Goal: Transaction & Acquisition: Purchase product/service

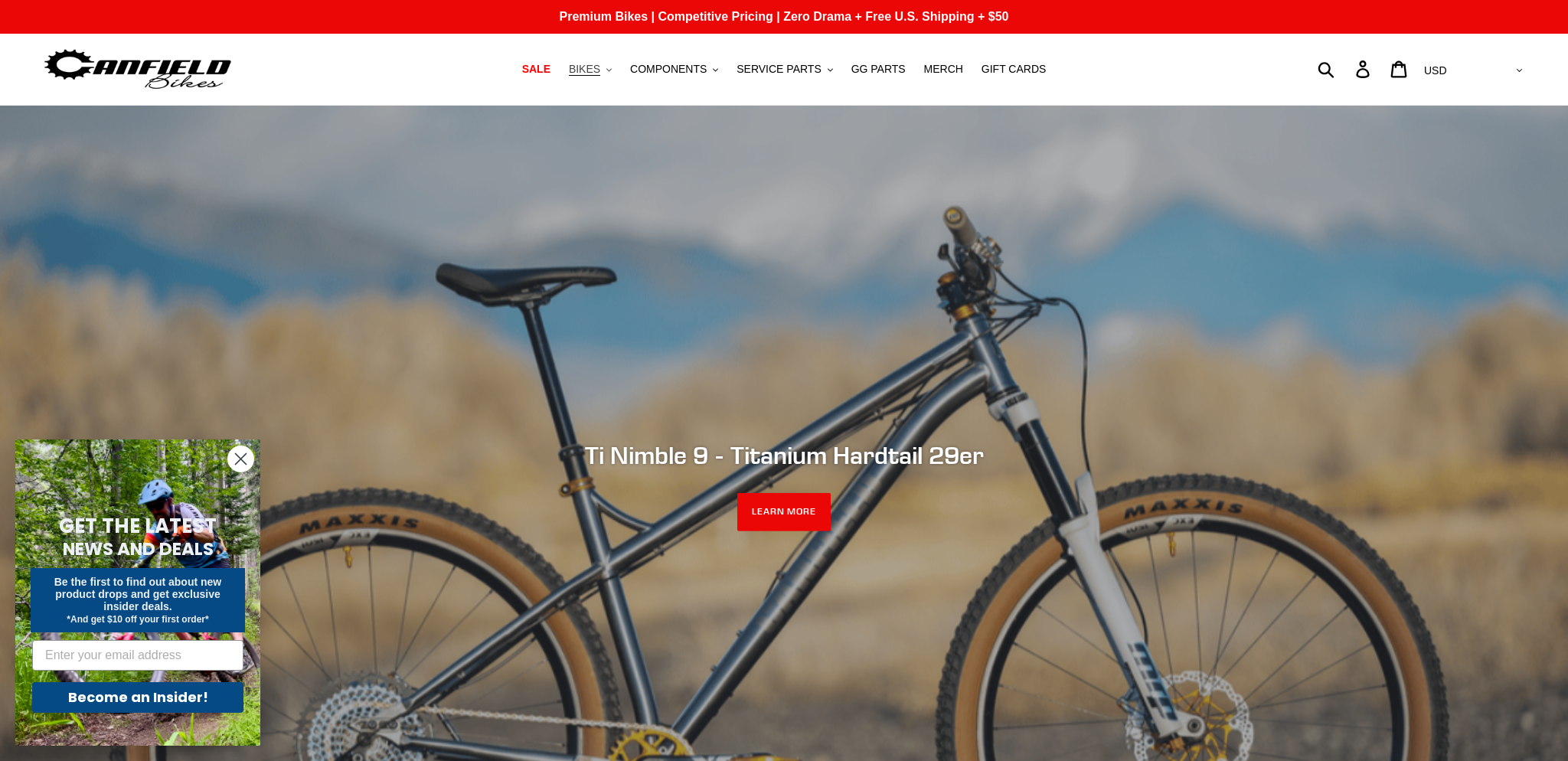
click at [598, 62] on span "BIKES" at bounding box center [584, 69] width 31 height 13
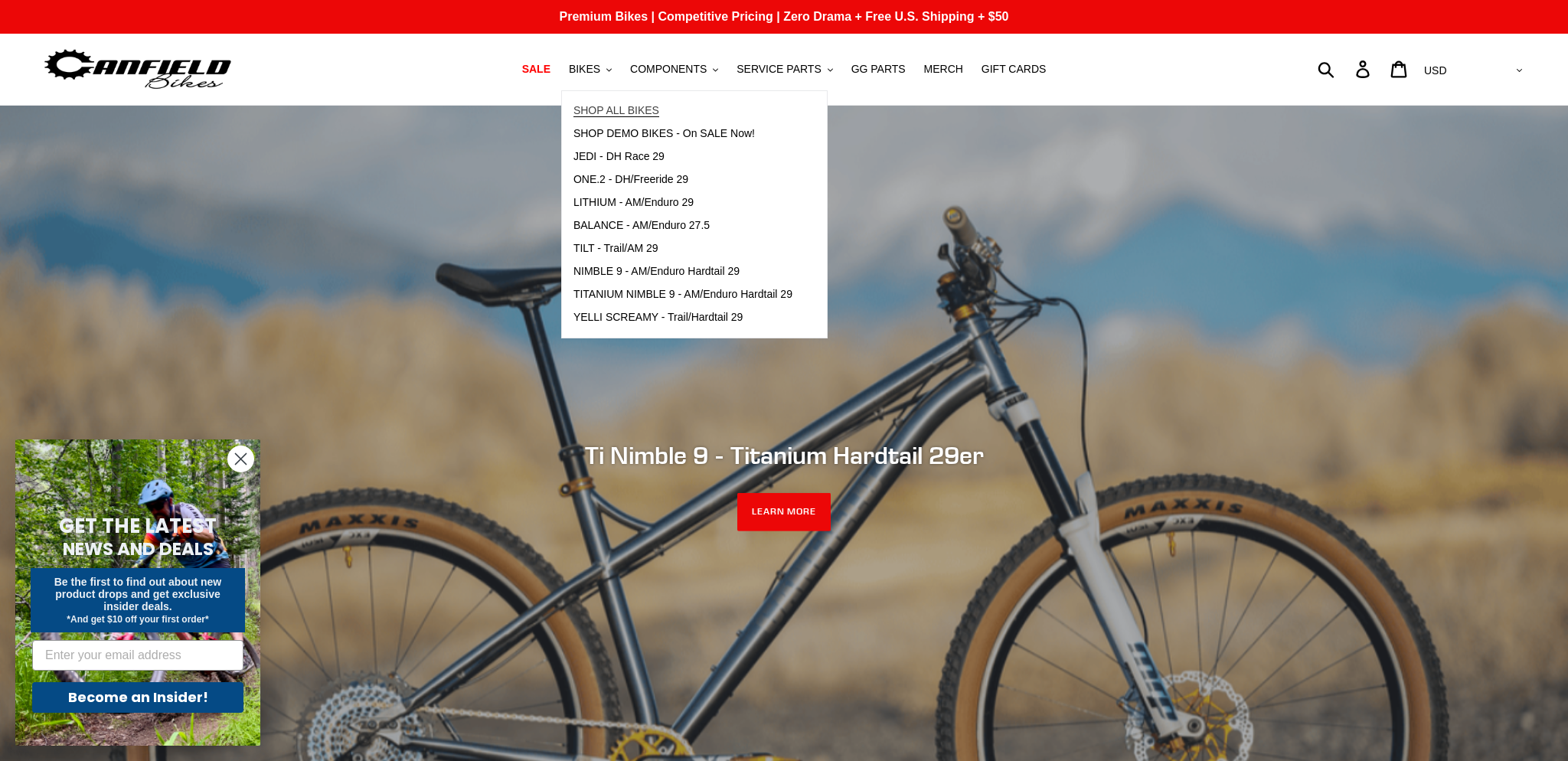
click at [601, 105] on span "SHOP ALL BIKES" at bounding box center [616, 110] width 86 height 13
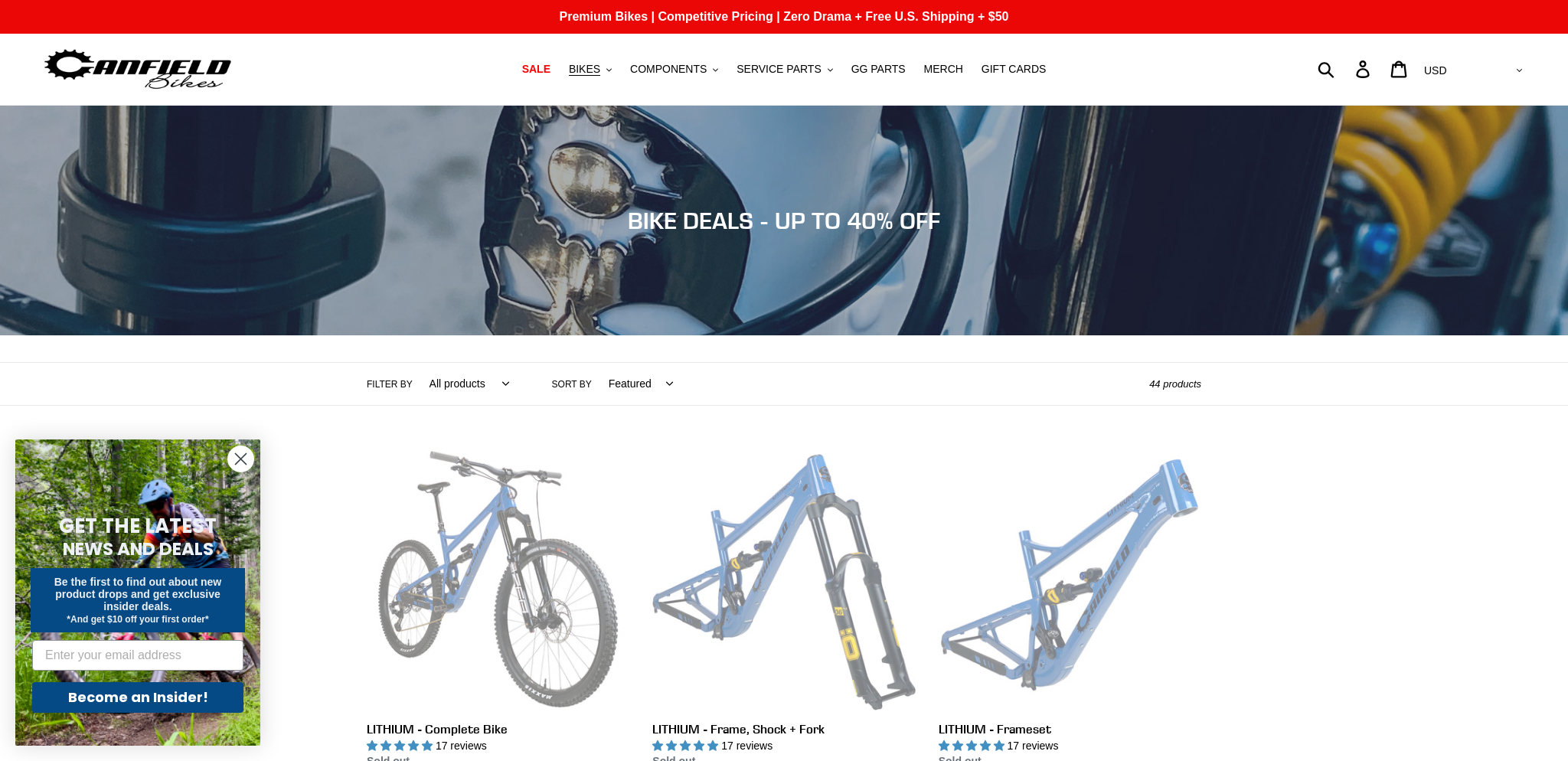
click at [416, 363] on select "All products 275 29er balance BFCM23 BFCM24 CBF DEMO BIKE Downhill Enduro Full …" at bounding box center [466, 384] width 100 height 42
select select "/collections/bikes/hardtail"
click option "Hardtail" at bounding box center [0, 0] width 0 height 0
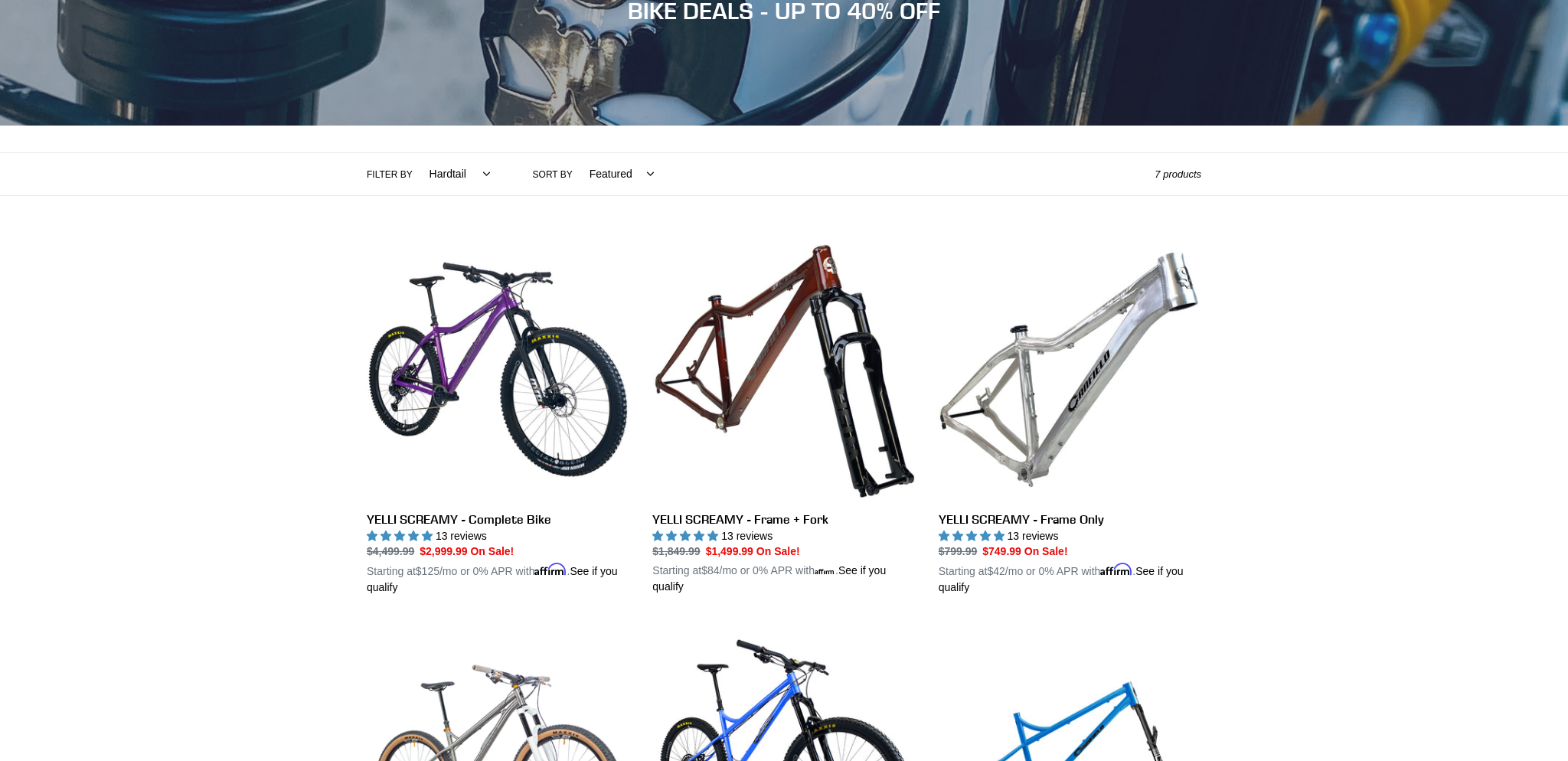
scroll to position [215, 0]
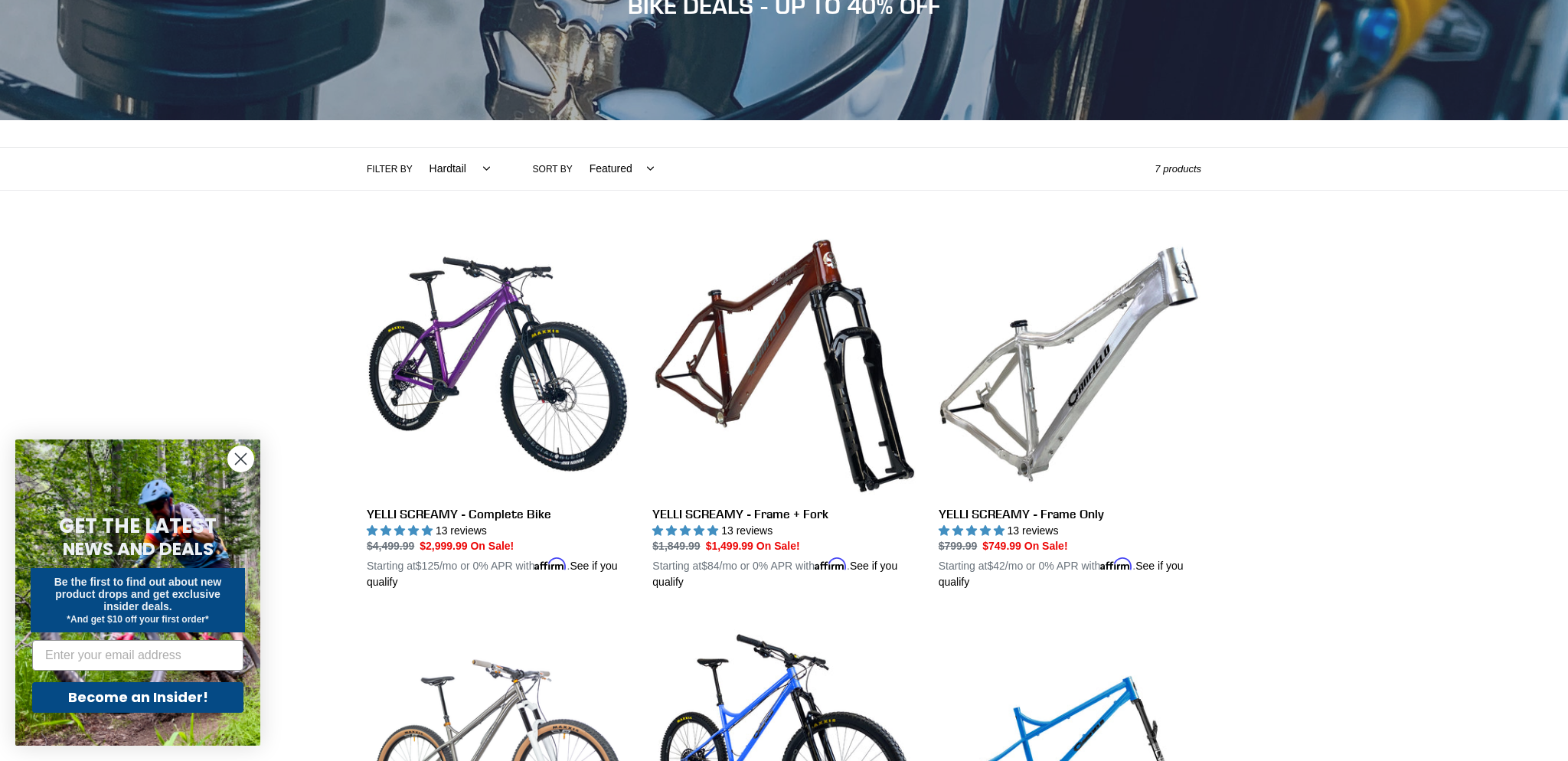
click at [243, 457] on icon "Close dialog" at bounding box center [241, 459] width 11 height 11
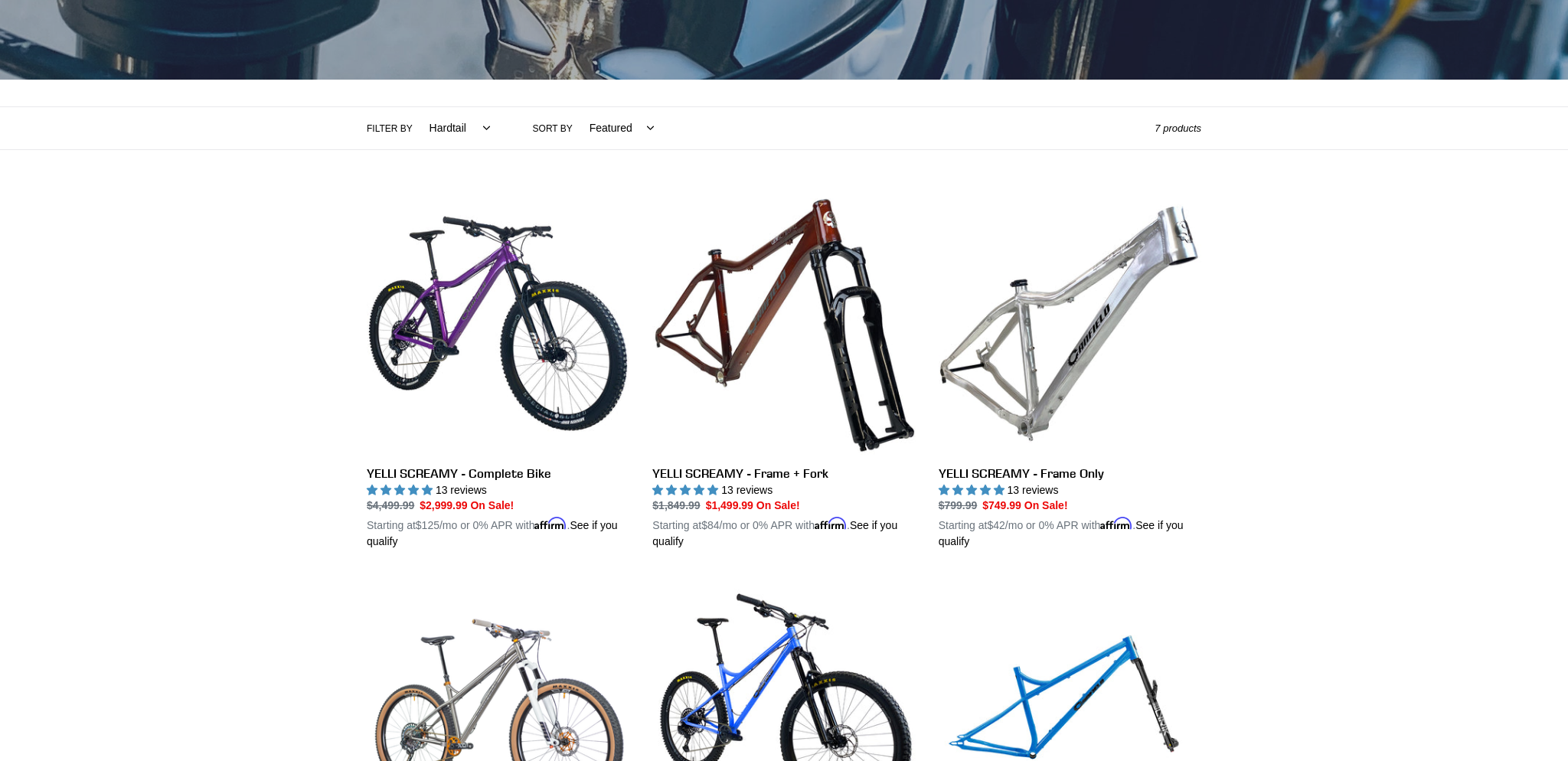
scroll to position [0, 0]
